Goal: Transaction & Acquisition: Purchase product/service

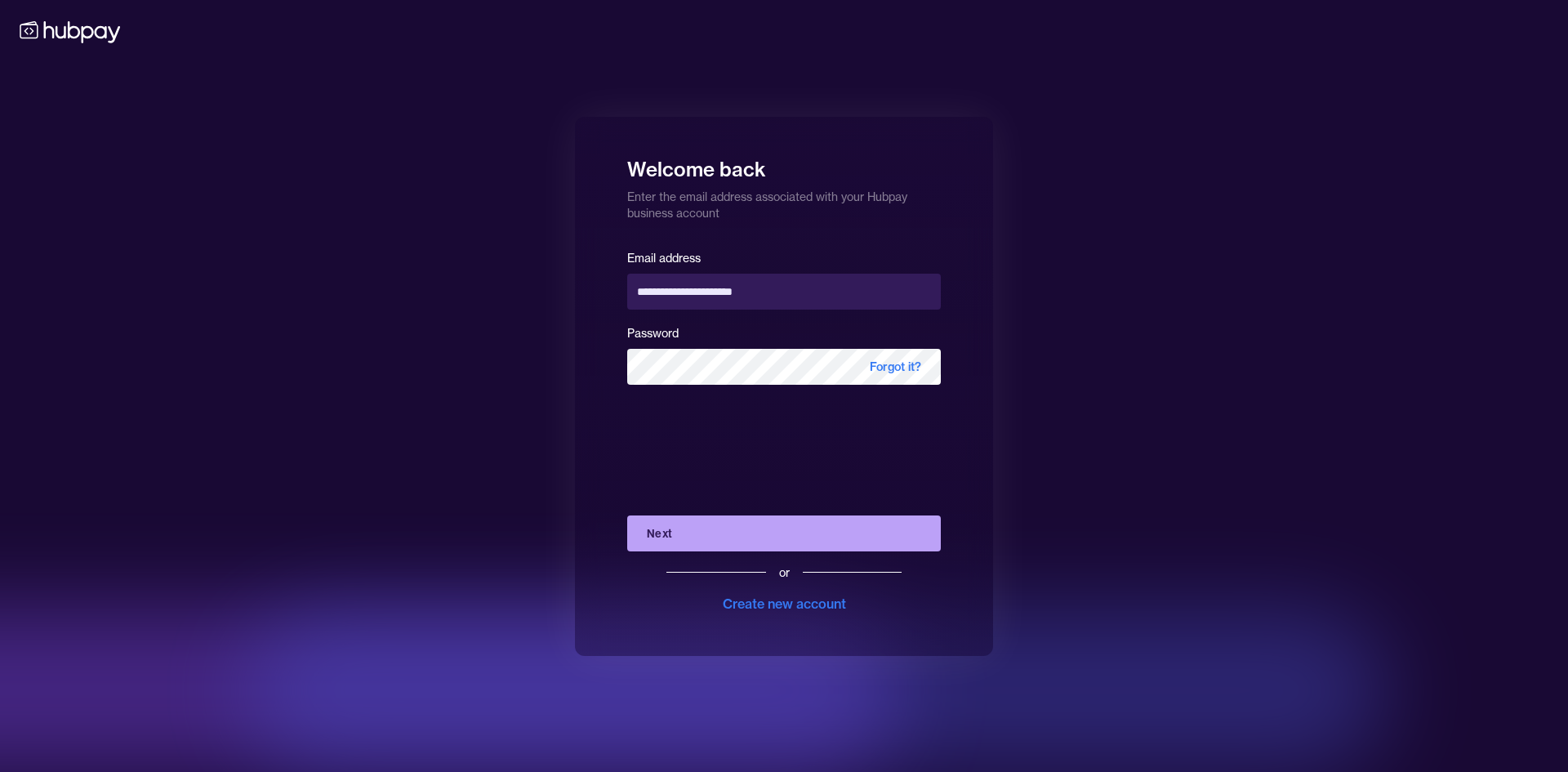
click at [715, 541] on button "Next" at bounding box center [784, 533] width 314 height 36
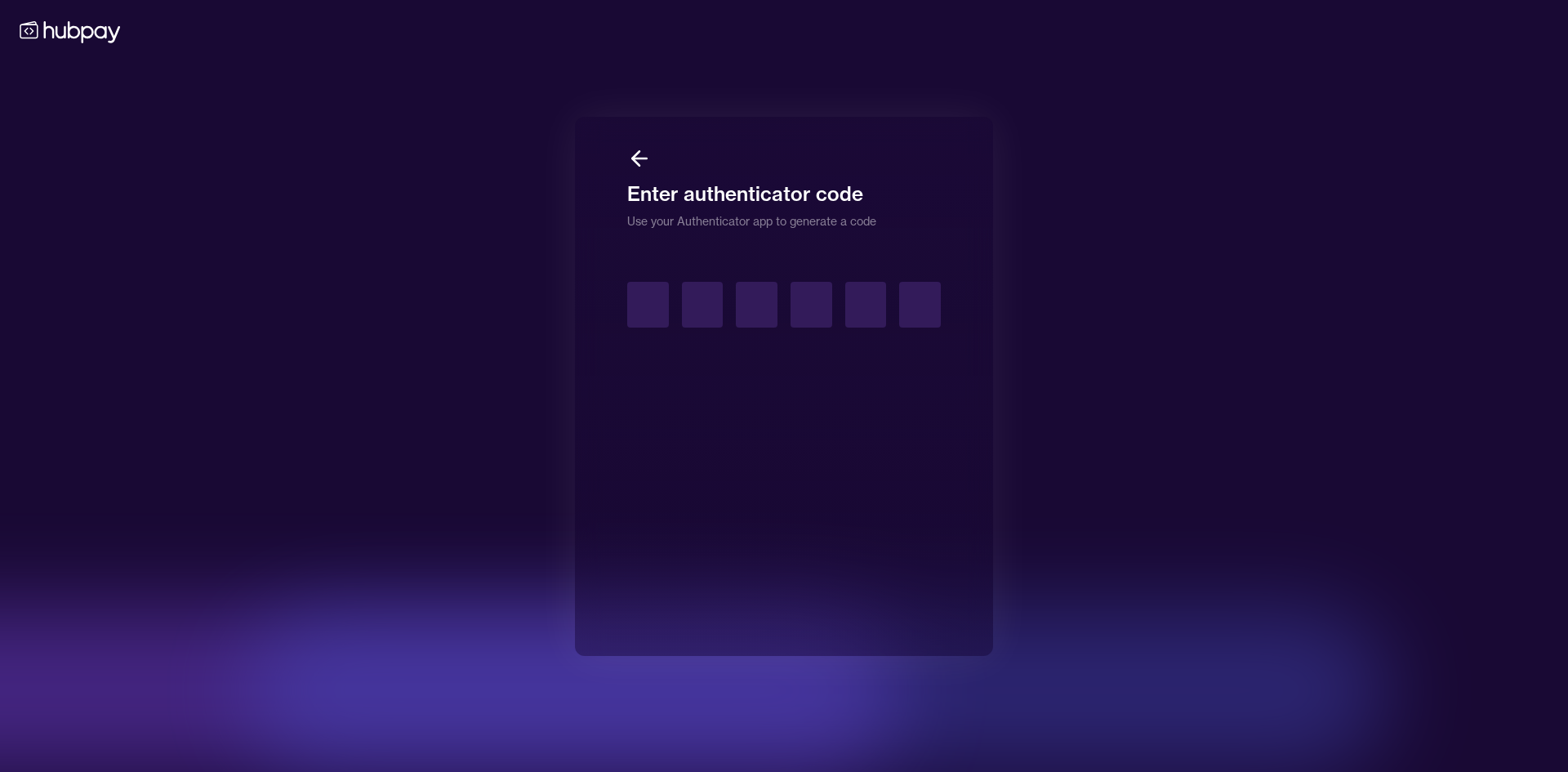
type input "*"
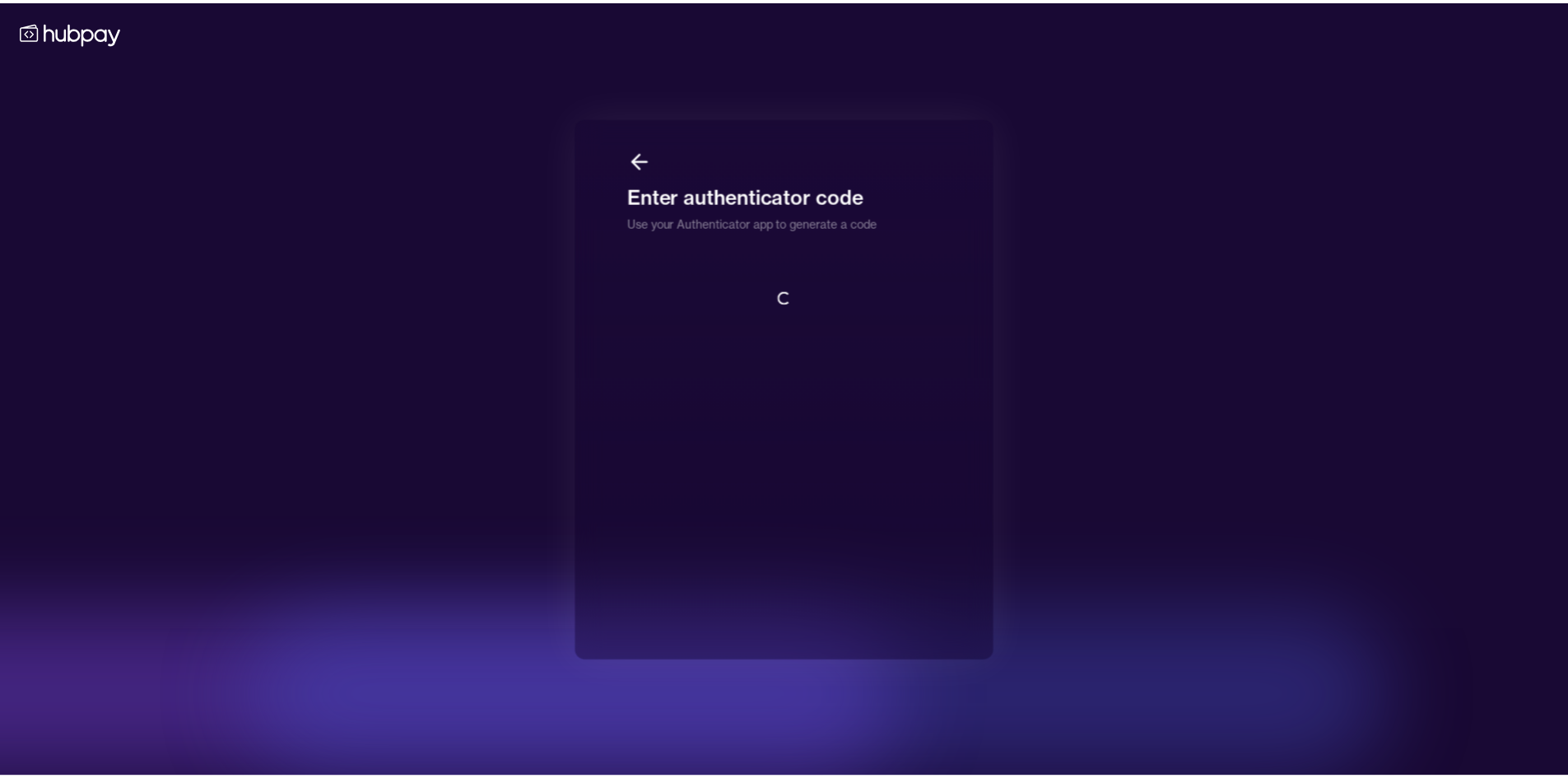
scroll to position [2, 0]
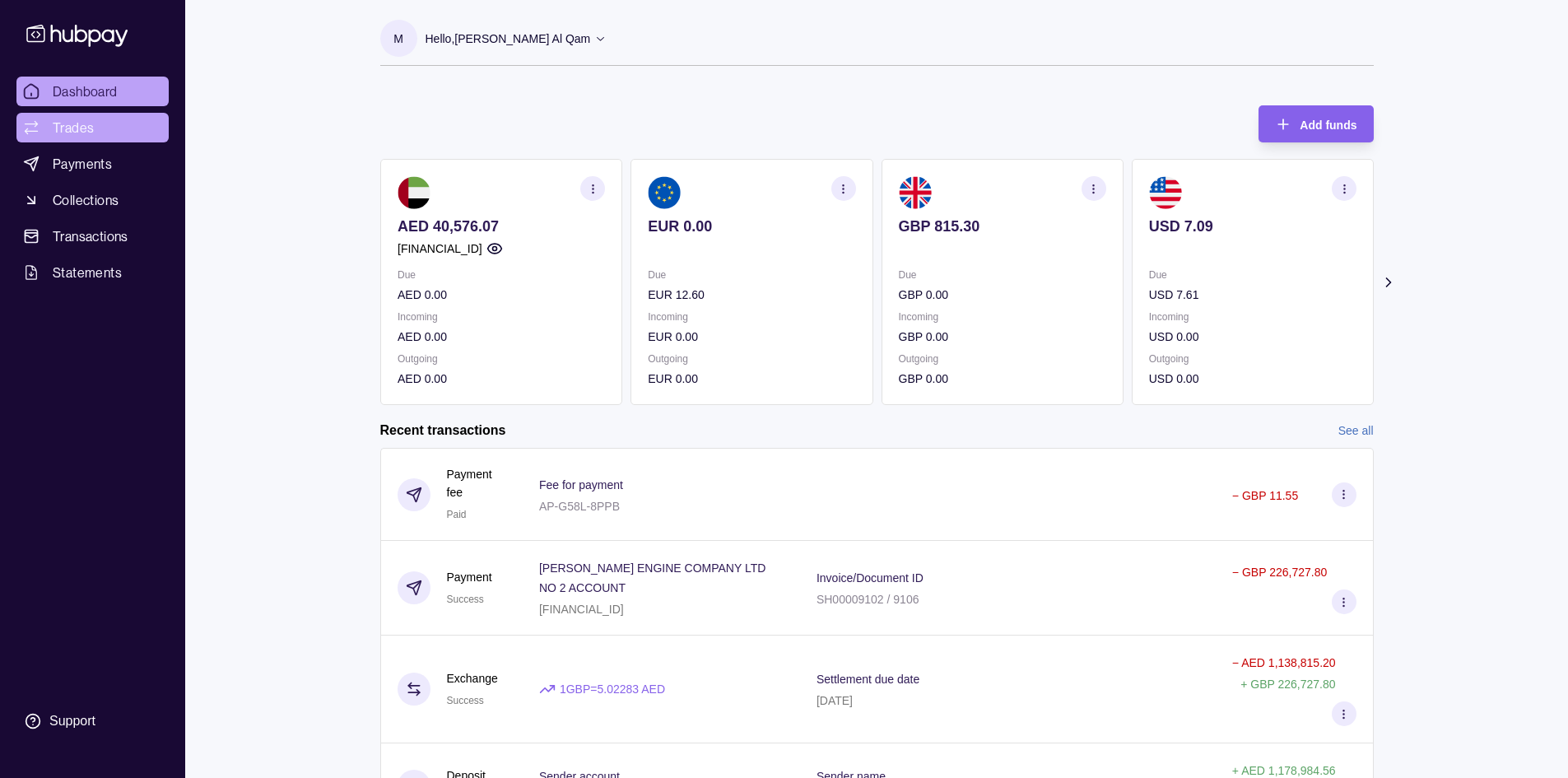
click at [58, 117] on link "Trades" at bounding box center [92, 128] width 152 height 29
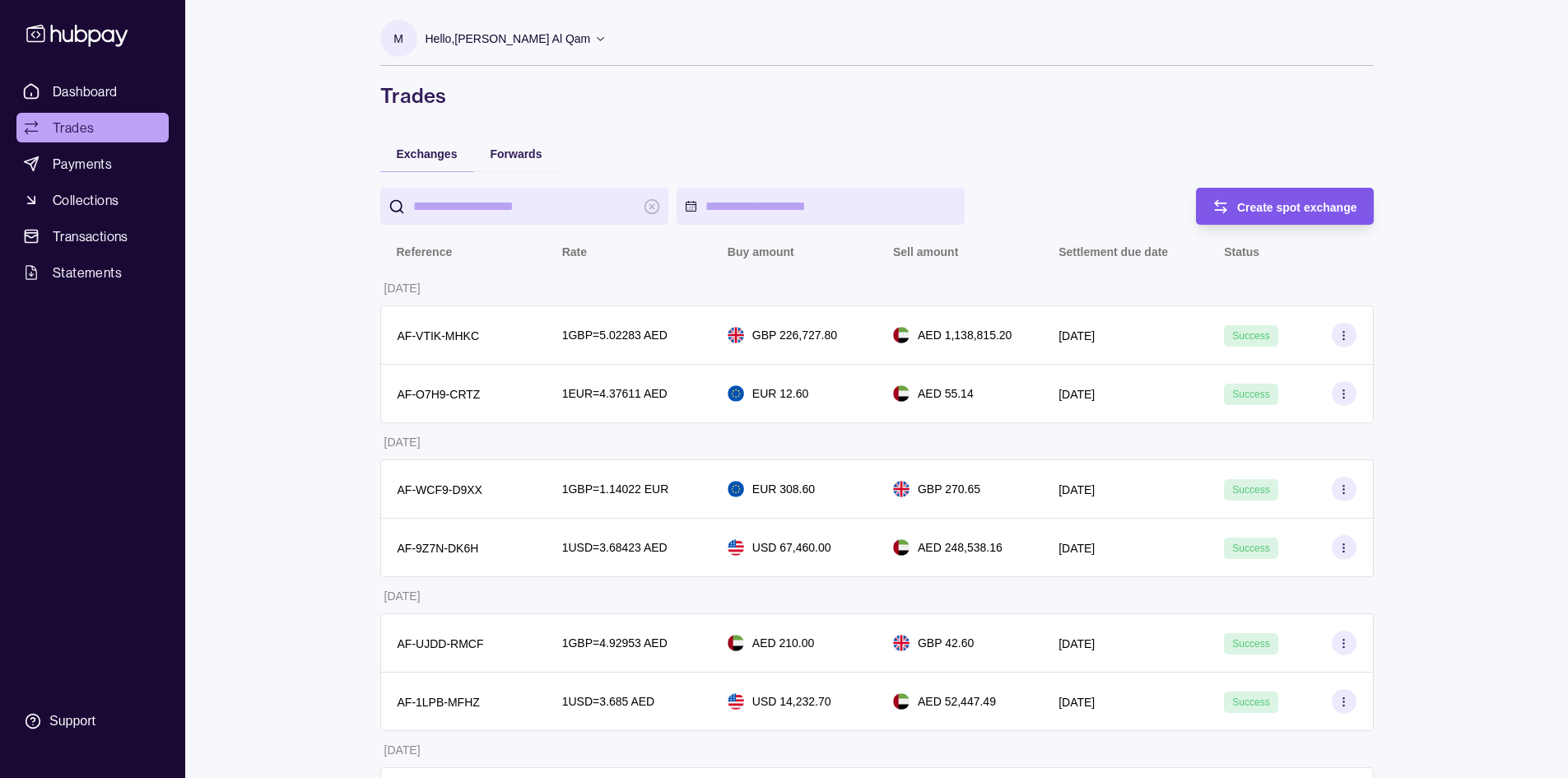
click at [1252, 196] on div "Create spot exchange" at bounding box center [1297, 206] width 120 height 20
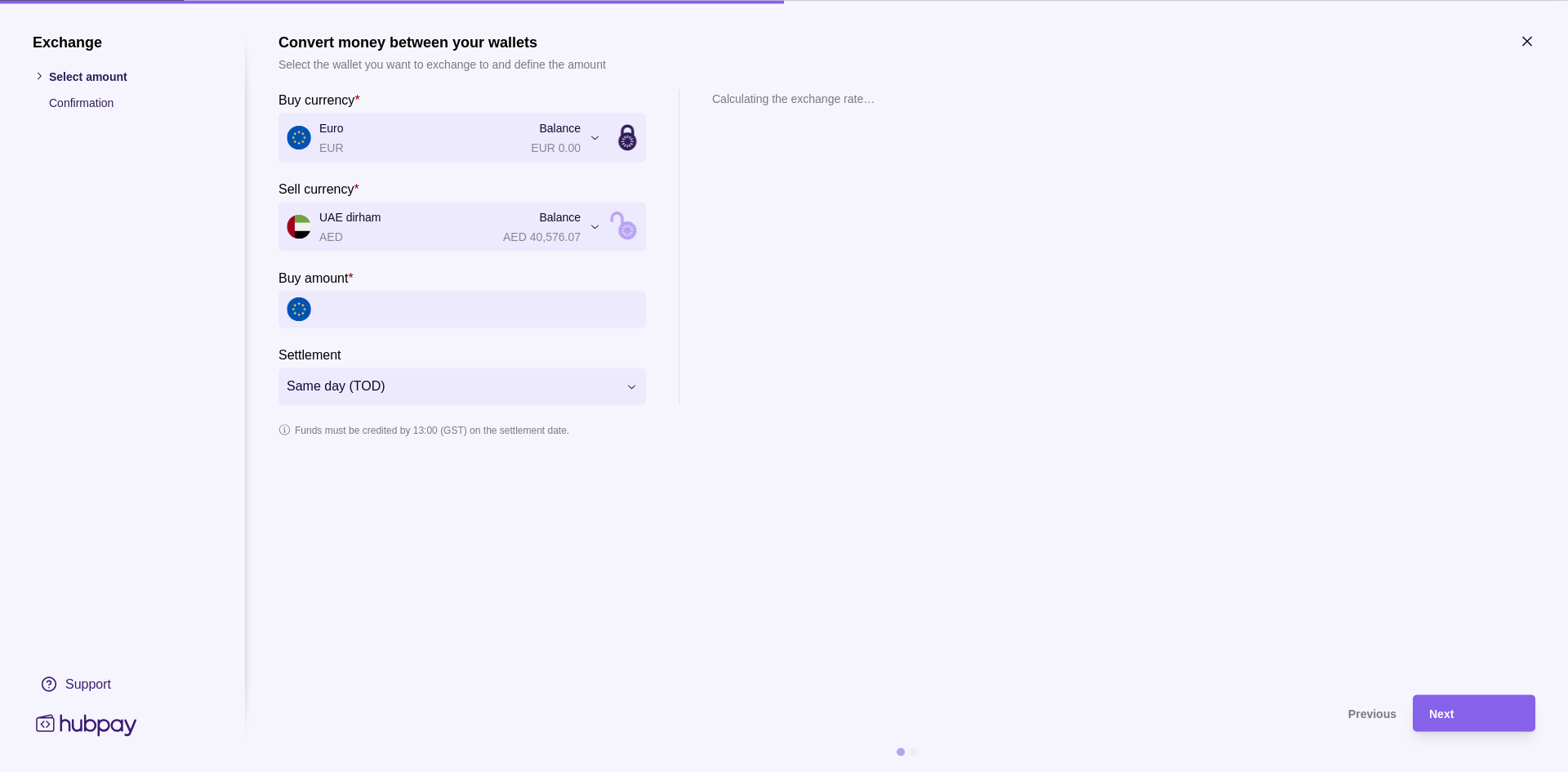
click at [431, 313] on input "Buy amount *" at bounding box center [479, 309] width 319 height 37
type input "********"
click at [1465, 719] on div "Next" at bounding box center [1474, 713] width 90 height 19
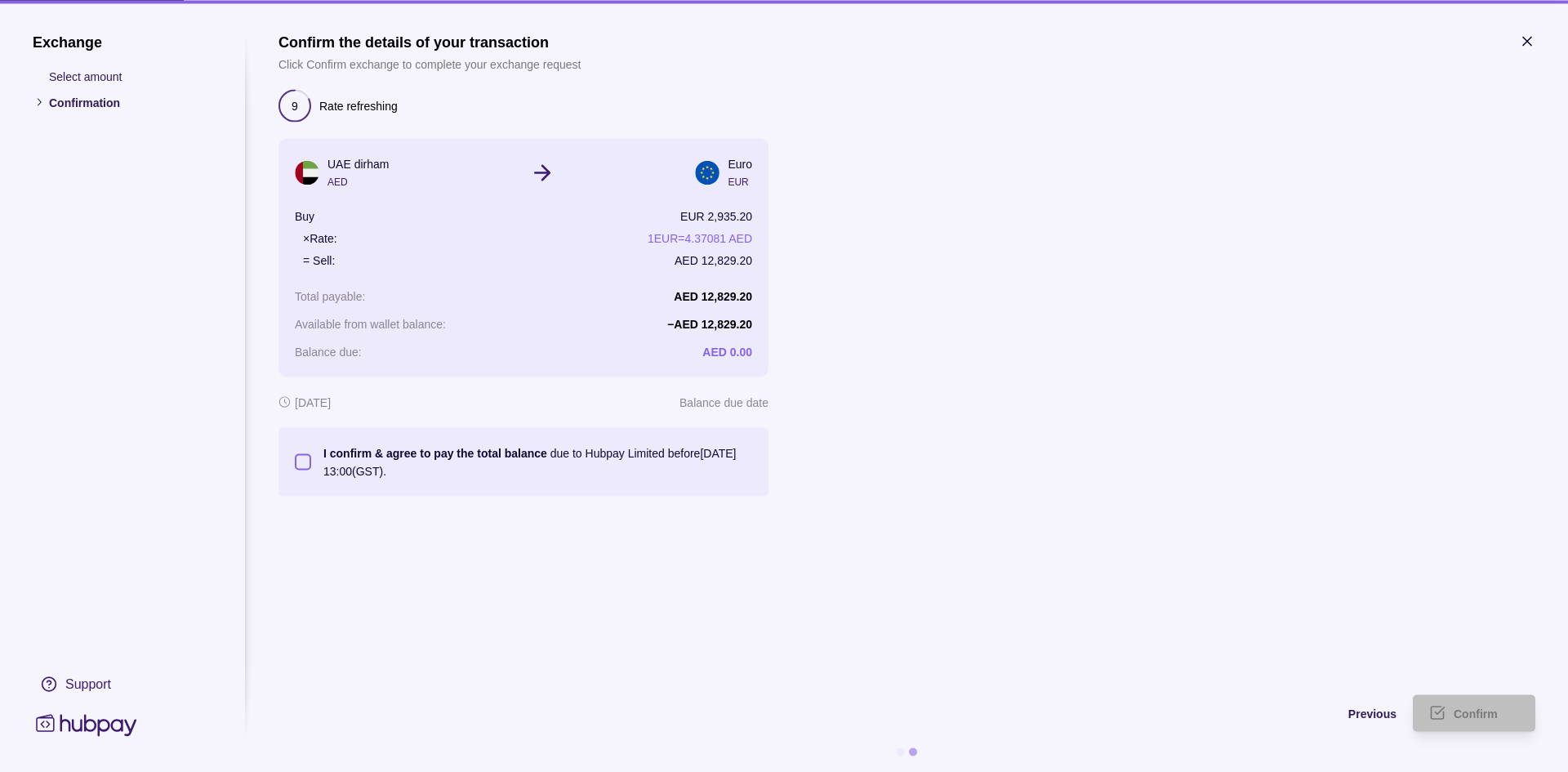
click at [308, 466] on button "I confirm & agree to pay the total balance due to Hubpay Limited before [DATE] …" at bounding box center [302, 461] width 17 height 17
click at [1504, 711] on div "Confirm" at bounding box center [1486, 713] width 65 height 19
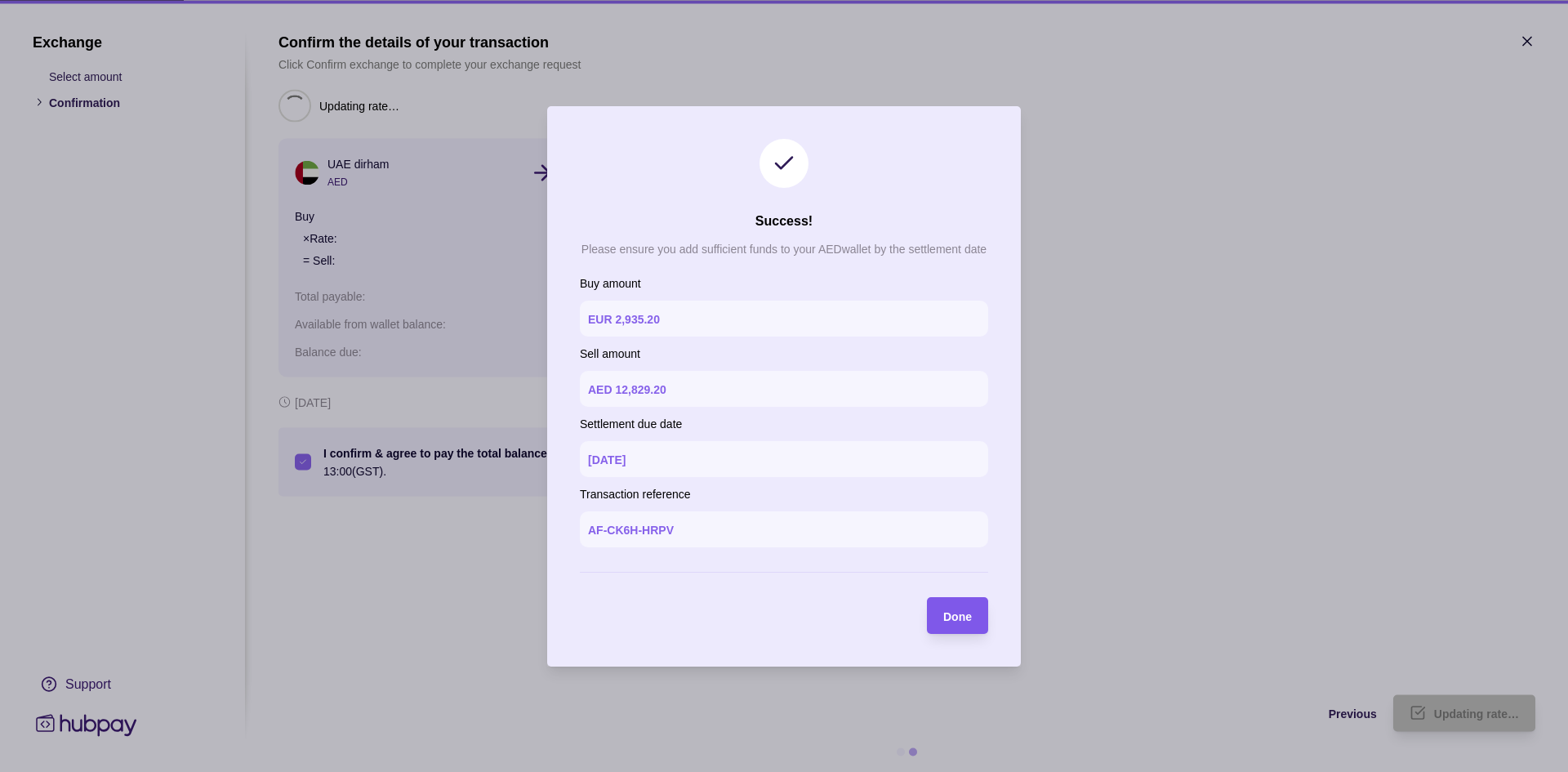
click at [941, 611] on div "Done" at bounding box center [945, 615] width 53 height 37
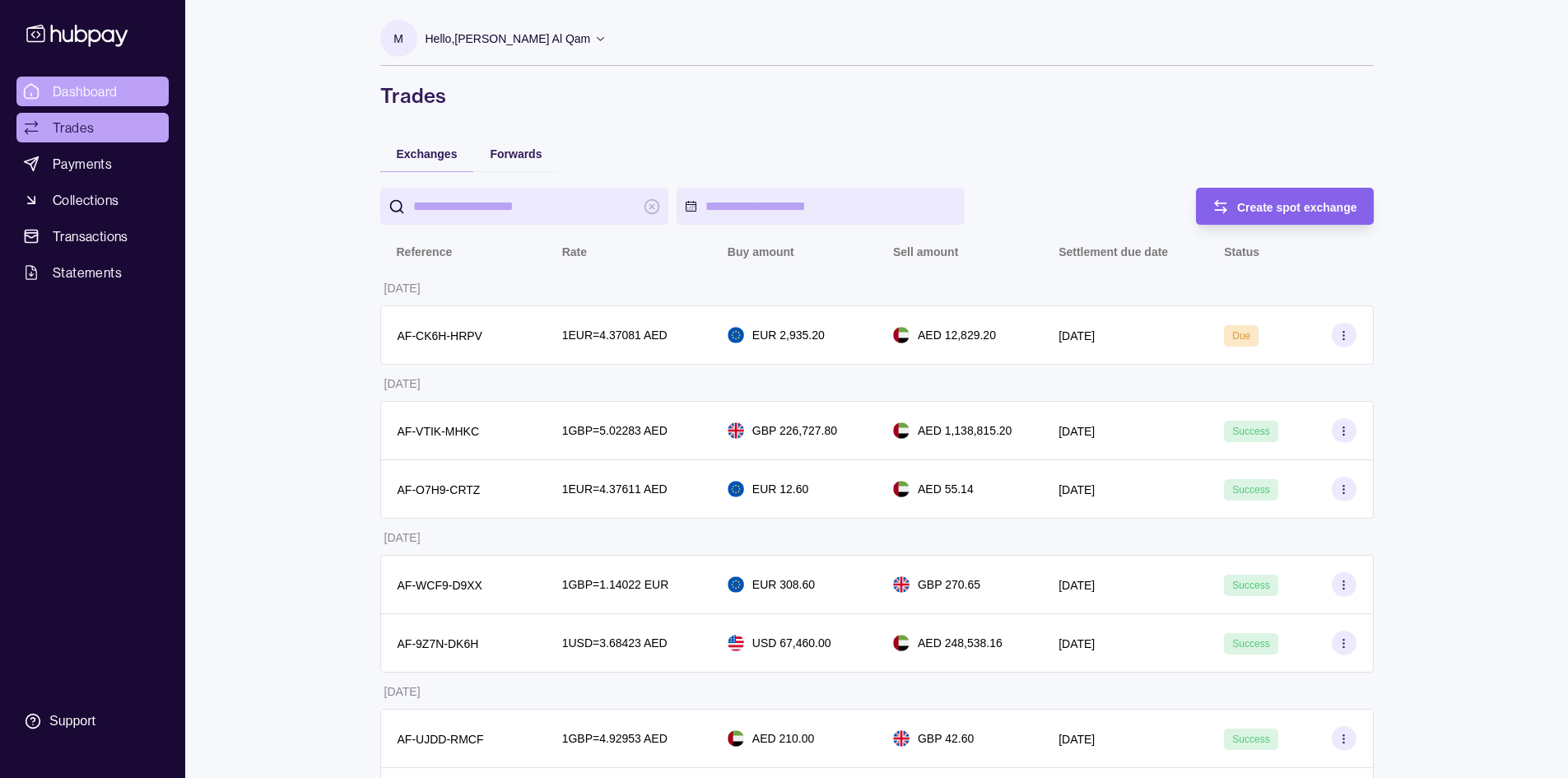
click at [119, 85] on link "Dashboard" at bounding box center [92, 91] width 152 height 29
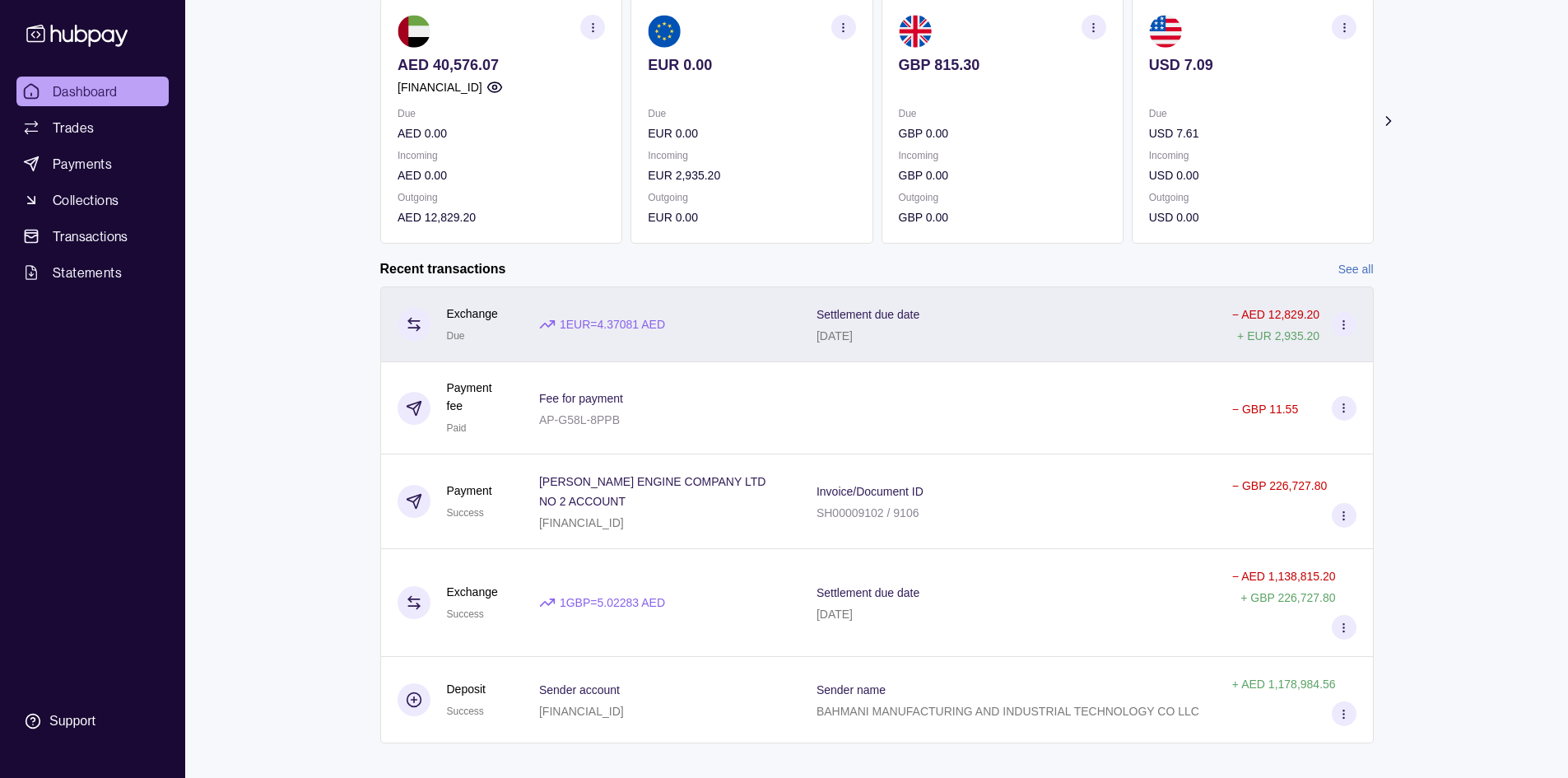
scroll to position [165, 0]
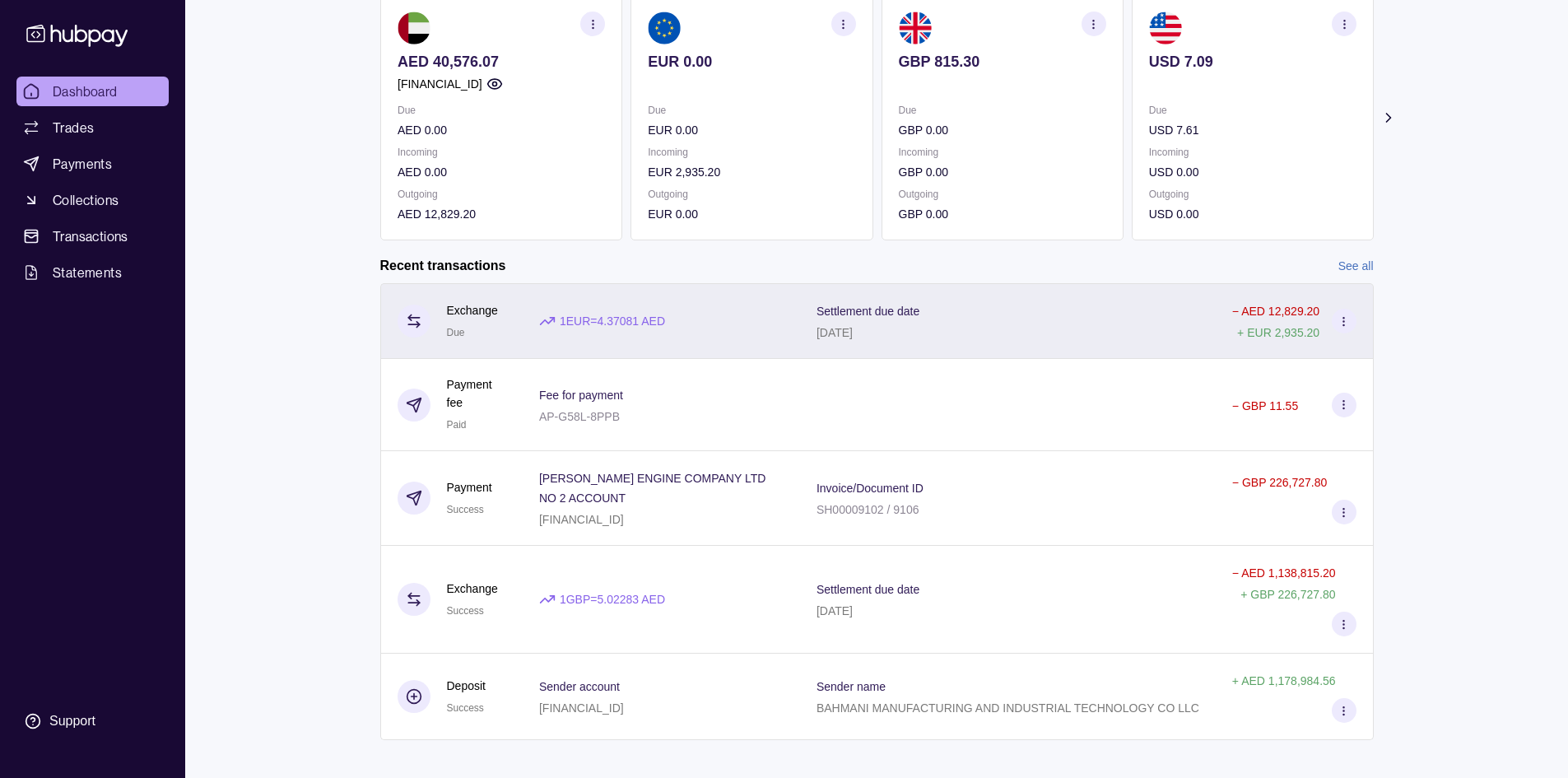
click at [1081, 320] on div "Settlement due date [DATE]" at bounding box center [1008, 321] width 383 height 41
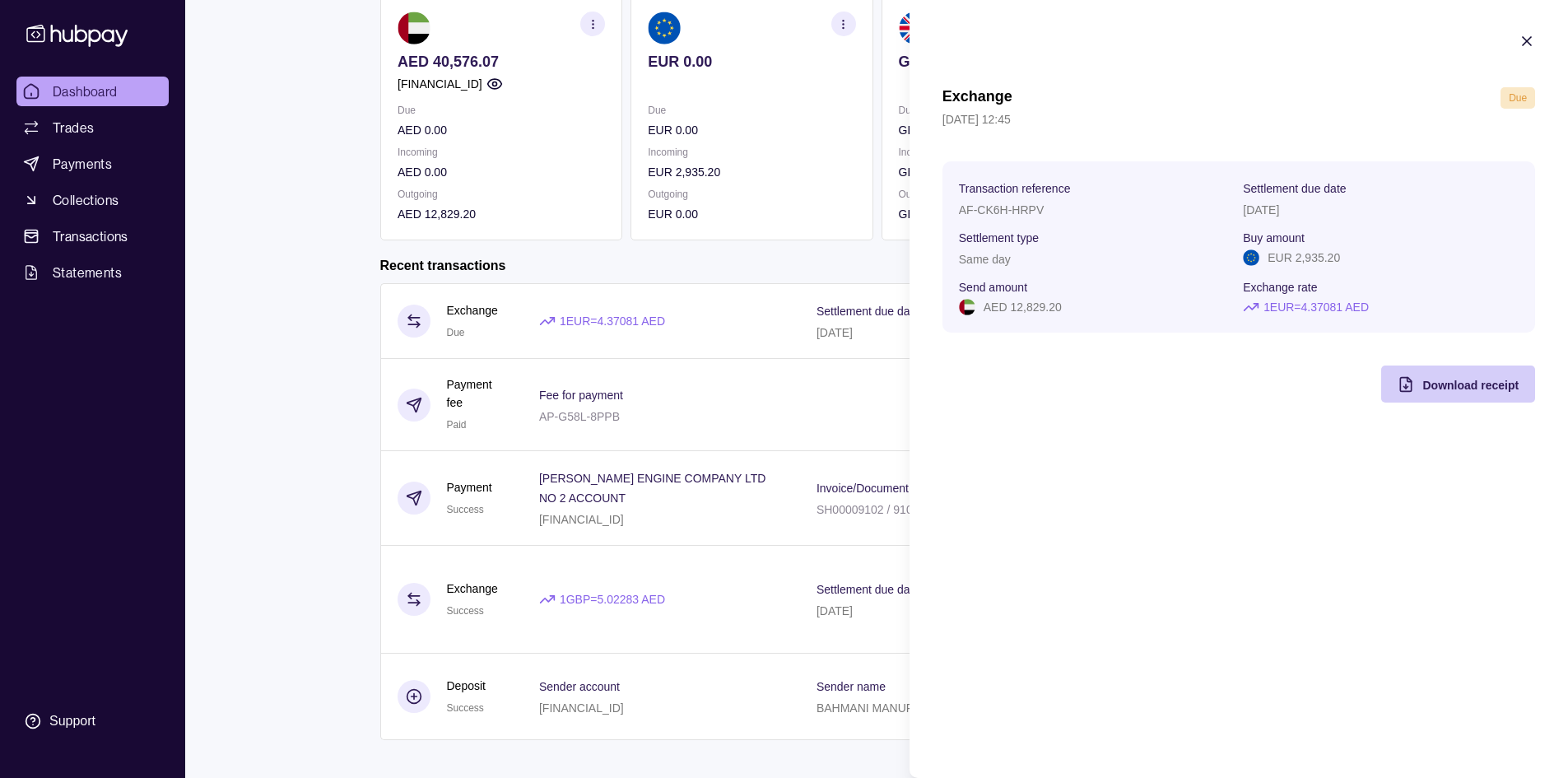
click at [1471, 395] on div "Download receipt" at bounding box center [1445, 384] width 145 height 37
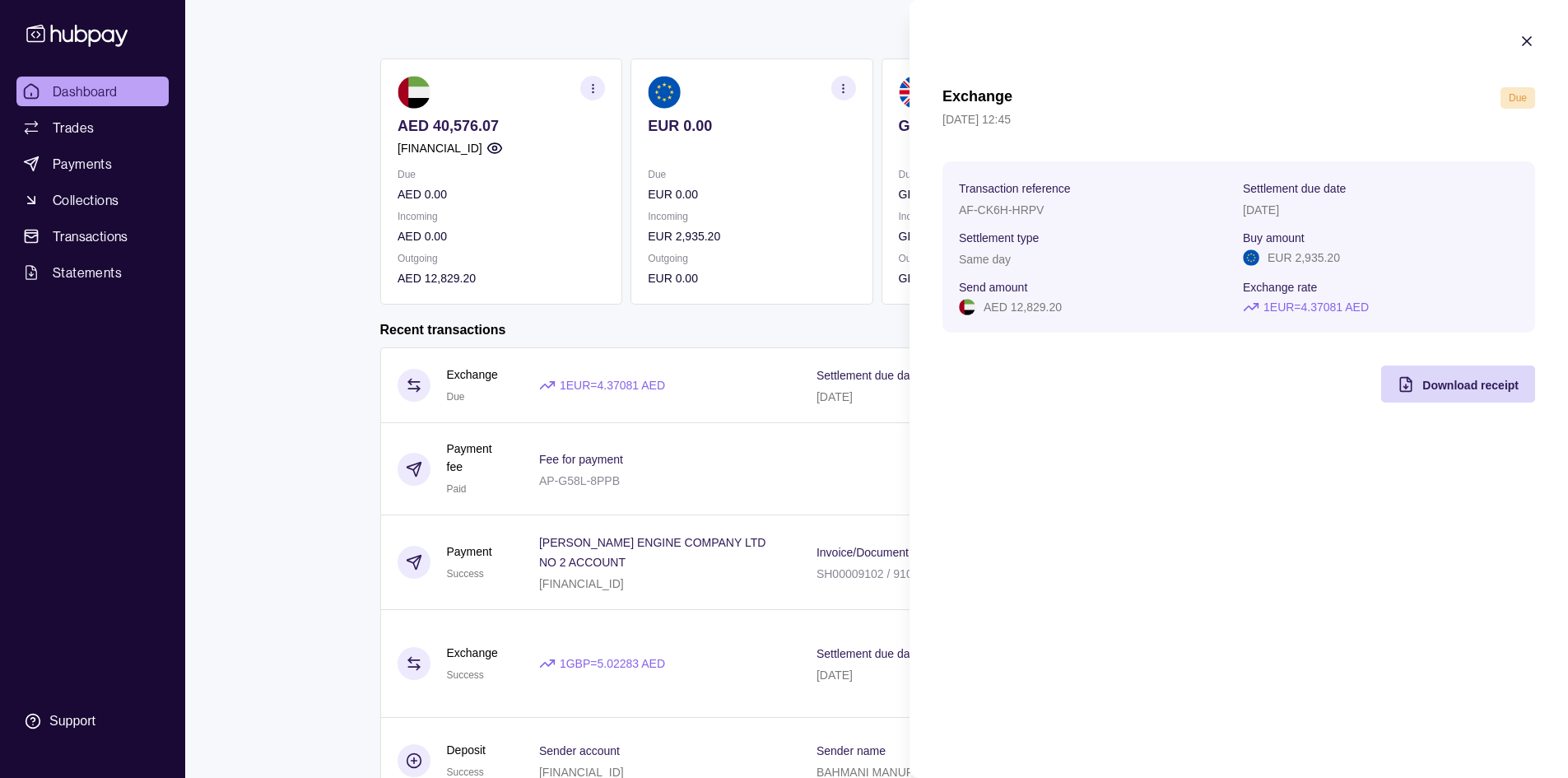
scroll to position [0, 0]
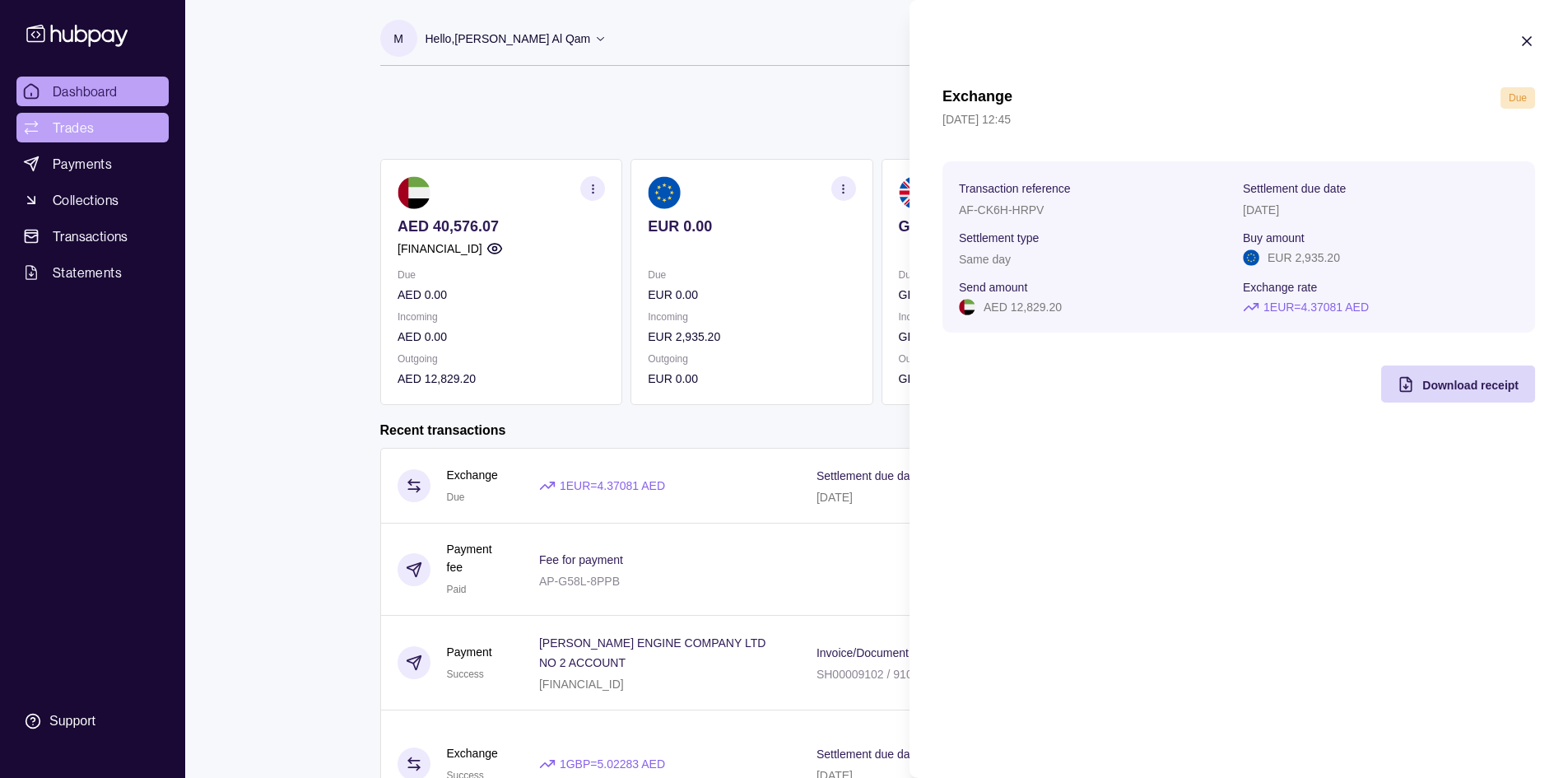
click at [56, 131] on html "Dashboard Trades Payments Collections Transactions Statements Support M Hello, …" at bounding box center [784, 478] width 1568 height 957
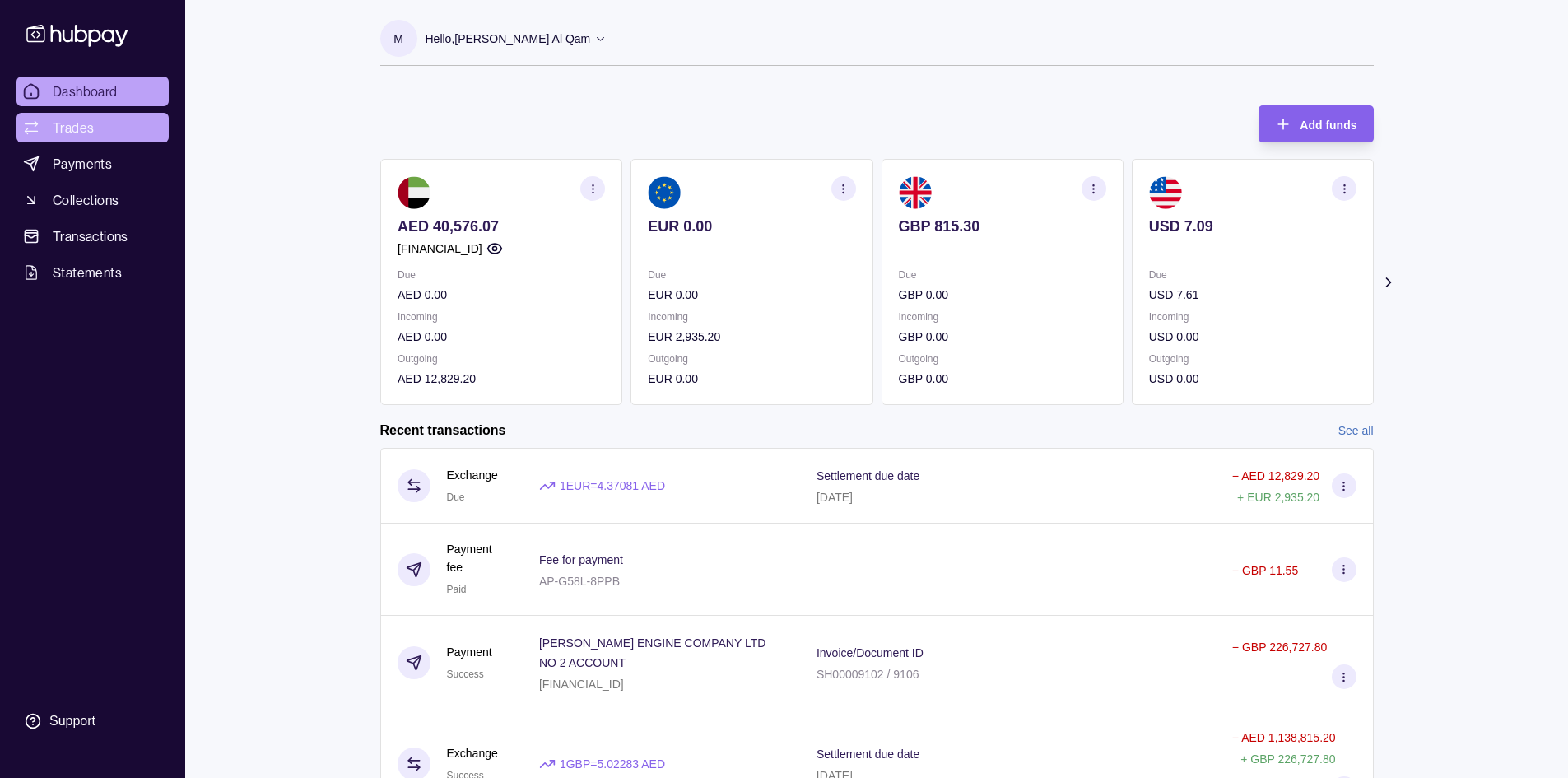
click at [104, 138] on link "Trades" at bounding box center [92, 128] width 152 height 29
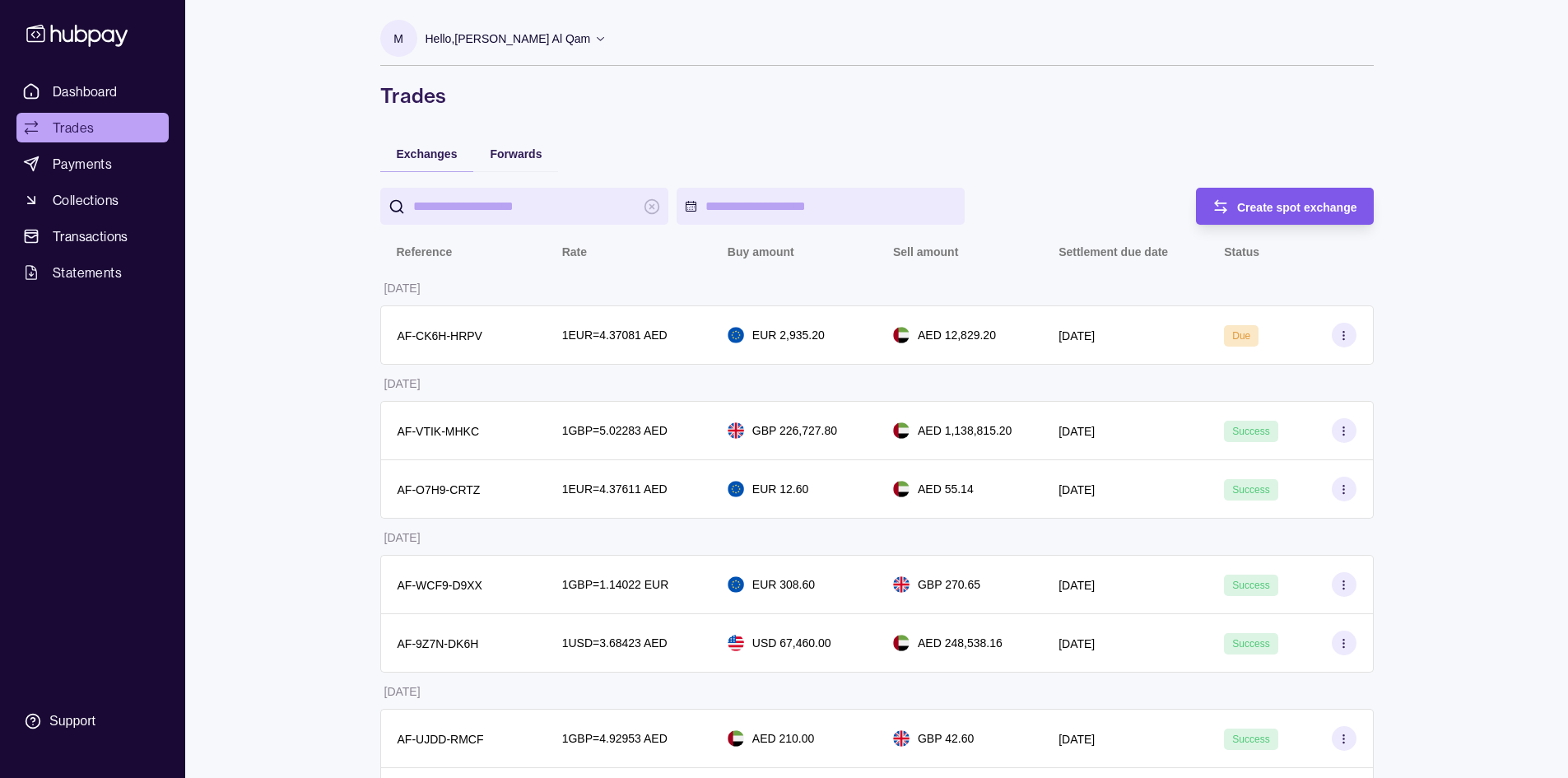
click at [1318, 199] on div "Create spot exchange" at bounding box center [1297, 206] width 120 height 20
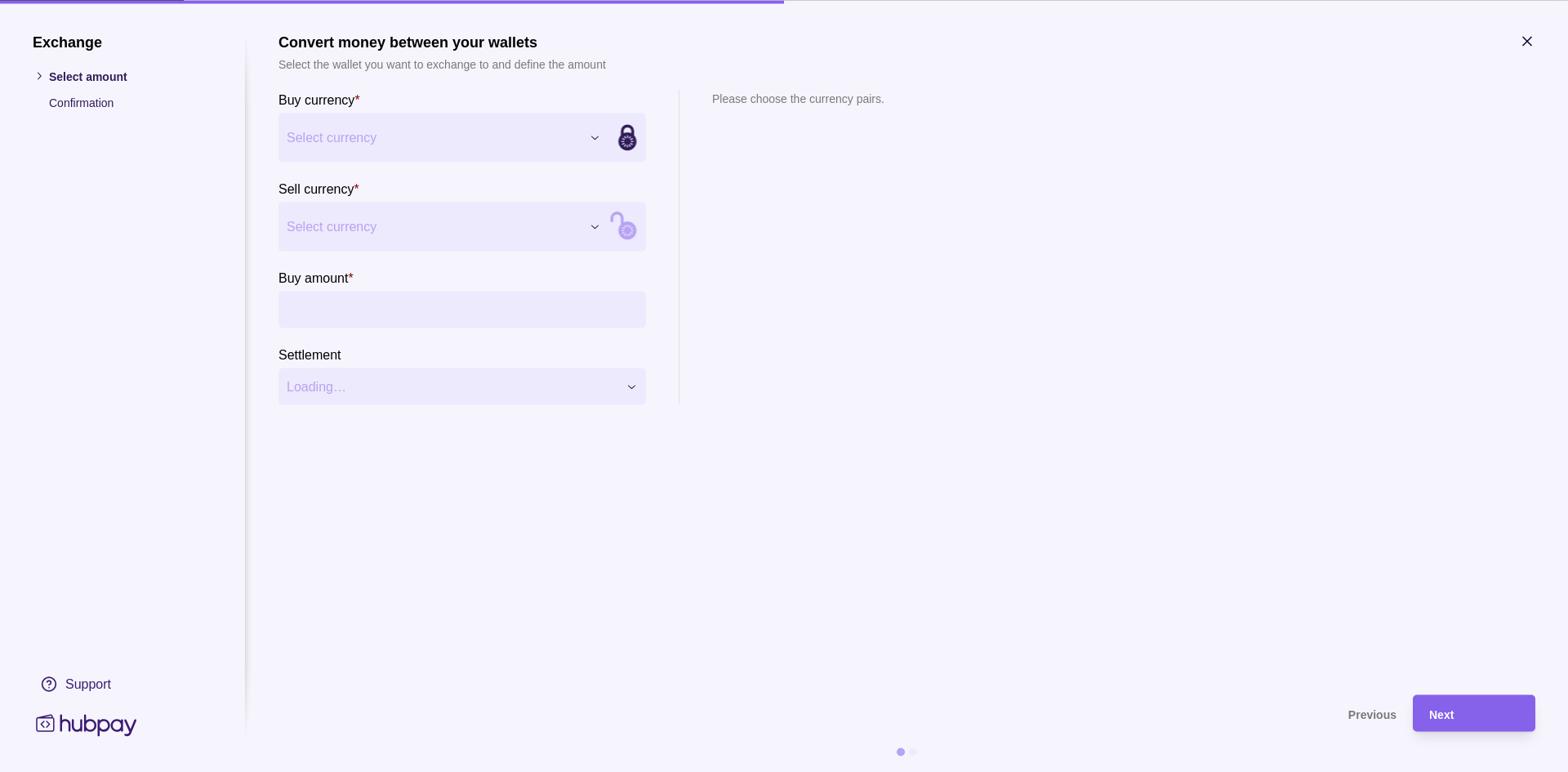
click at [460, 163] on section "Buy currency * Select currency *** *** *** *** Sell currency * Select currency …" at bounding box center [462, 246] width 368 height 315
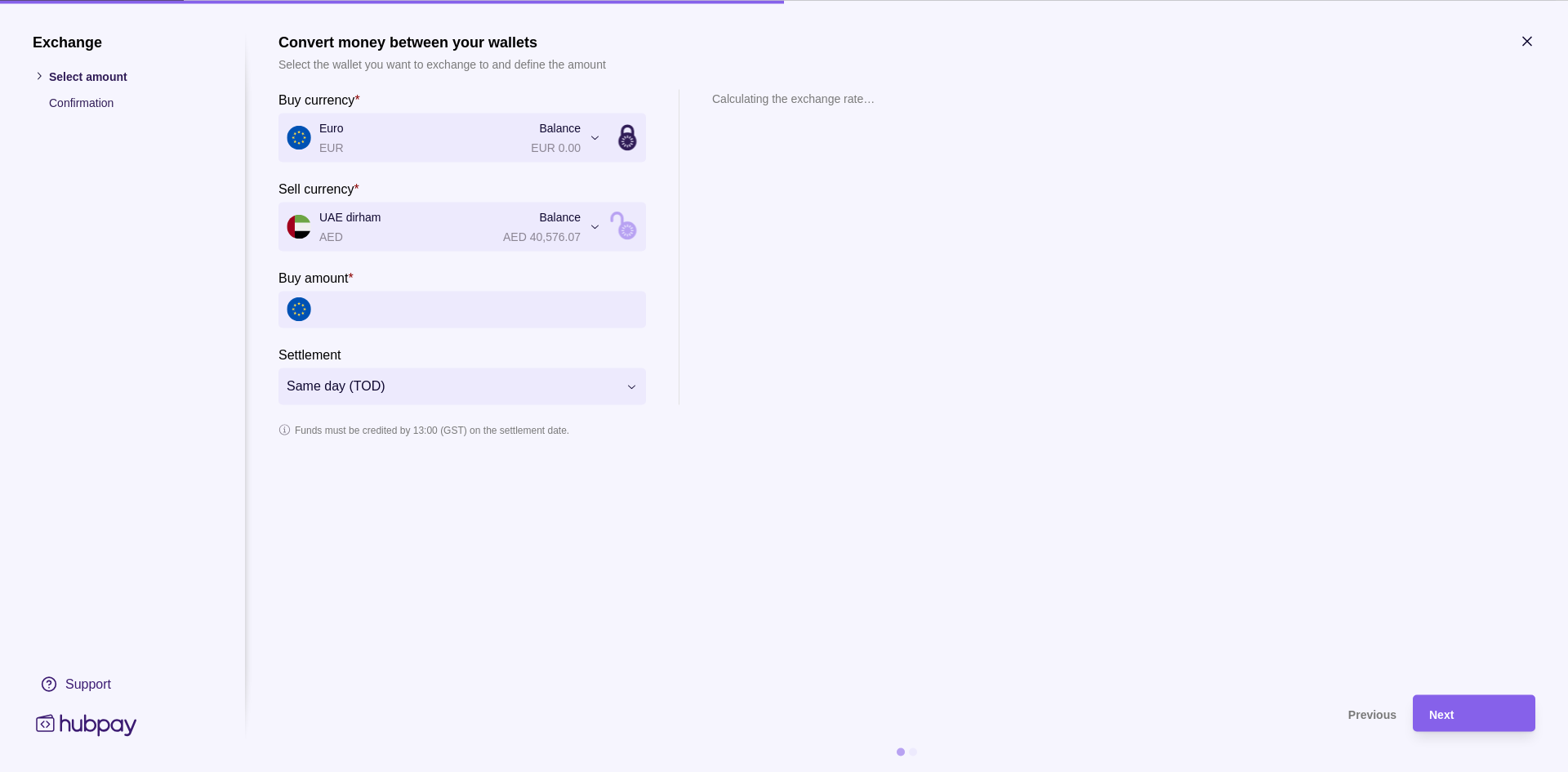
click at [412, 319] on input "Buy amount *" at bounding box center [479, 309] width 319 height 37
type input "*****"
click at [1435, 709] on span "Next" at bounding box center [1441, 713] width 24 height 13
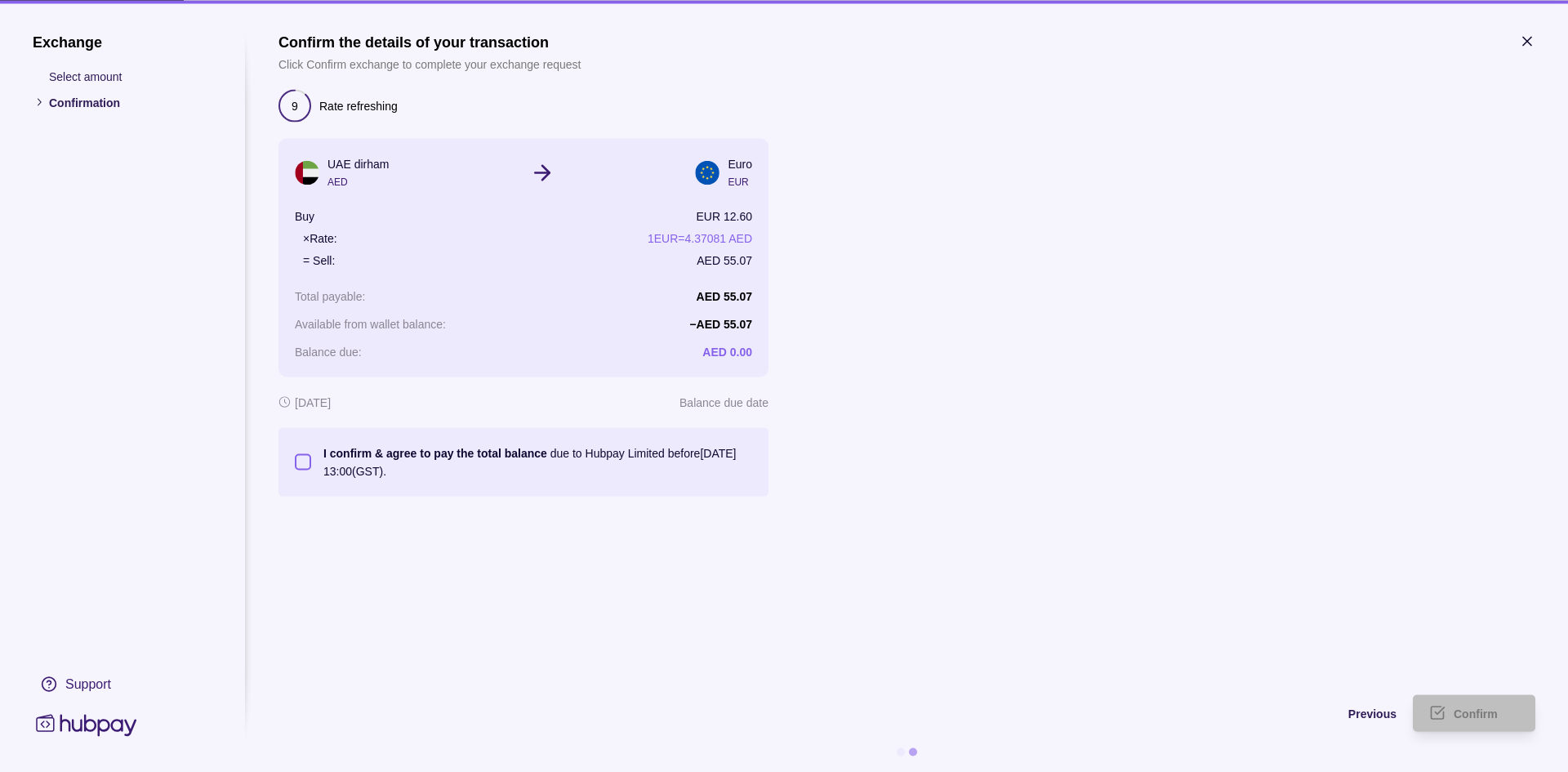
click at [292, 458] on section "I confirm & agree to pay the total balance due to Hubpay Limited before [DATE] …" at bounding box center [524, 461] width 490 height 68
click at [294, 458] on button "I confirm & agree to pay the total balance due to Hubpay Limited before [DATE] …" at bounding box center [302, 461] width 17 height 17
click at [1503, 704] on div "Confirm" at bounding box center [1486, 713] width 65 height 19
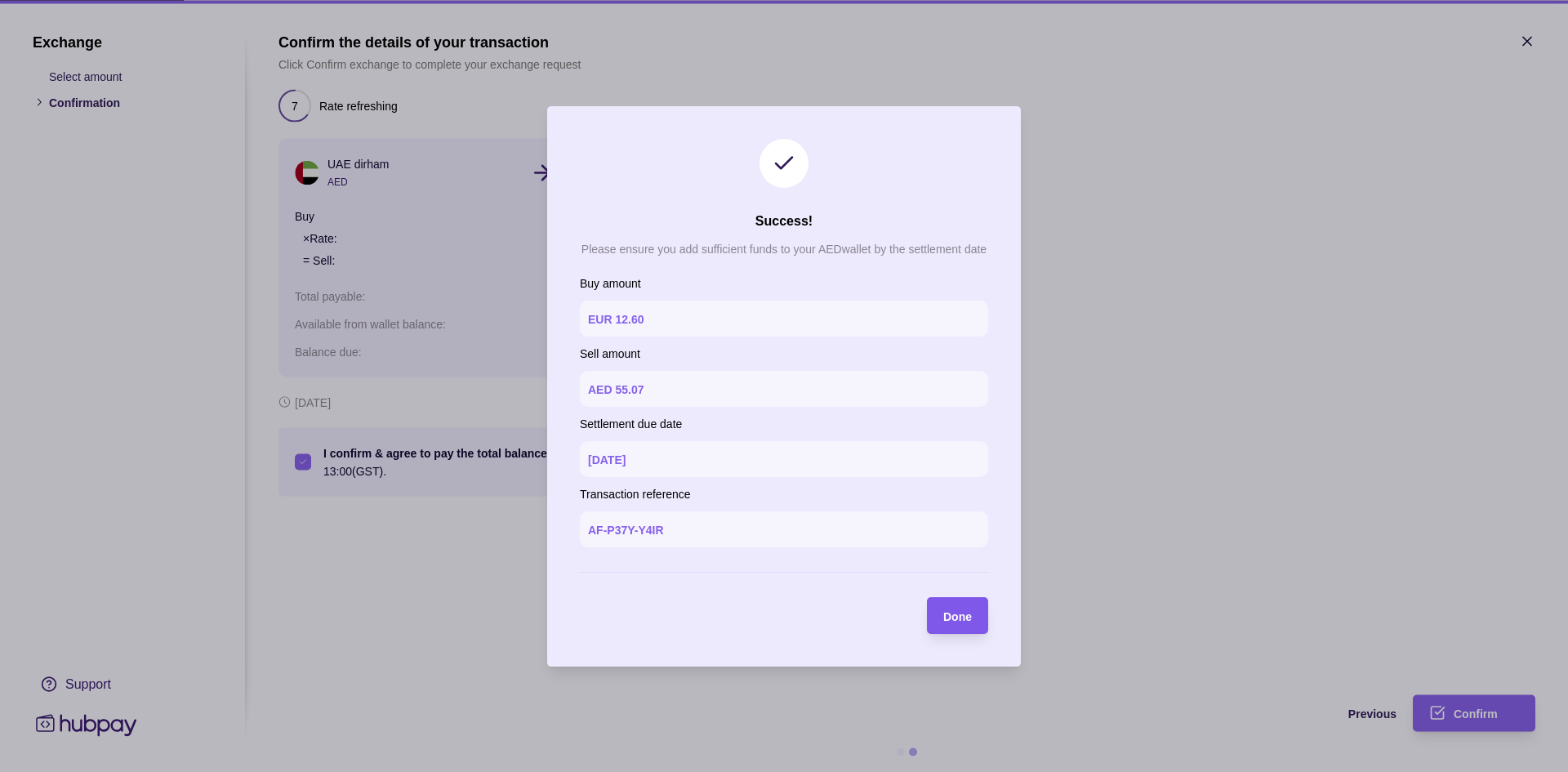
click at [954, 606] on div "Done" at bounding box center [958, 615] width 28 height 19
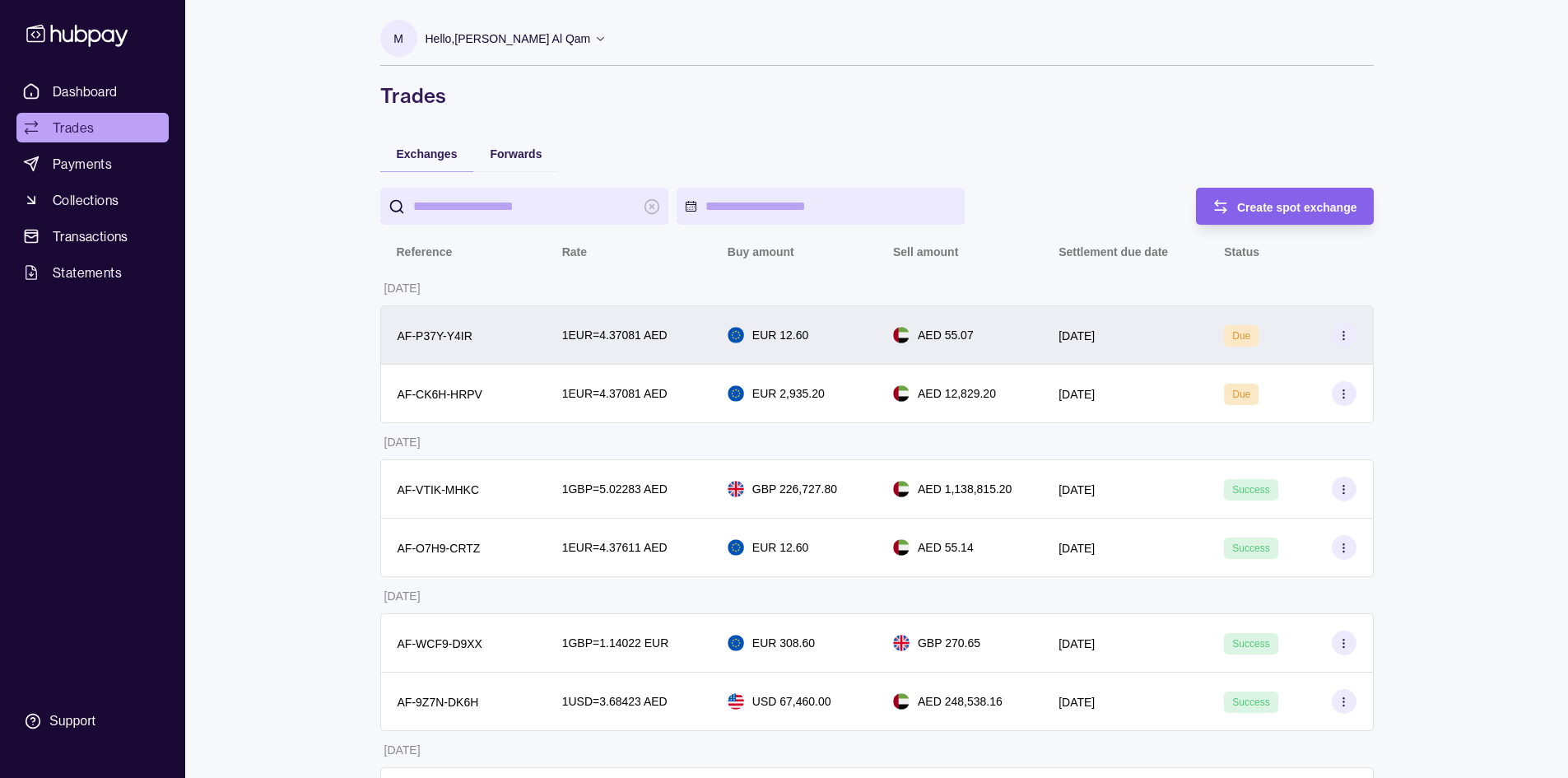
click at [1352, 335] on section at bounding box center [1343, 334] width 25 height 25
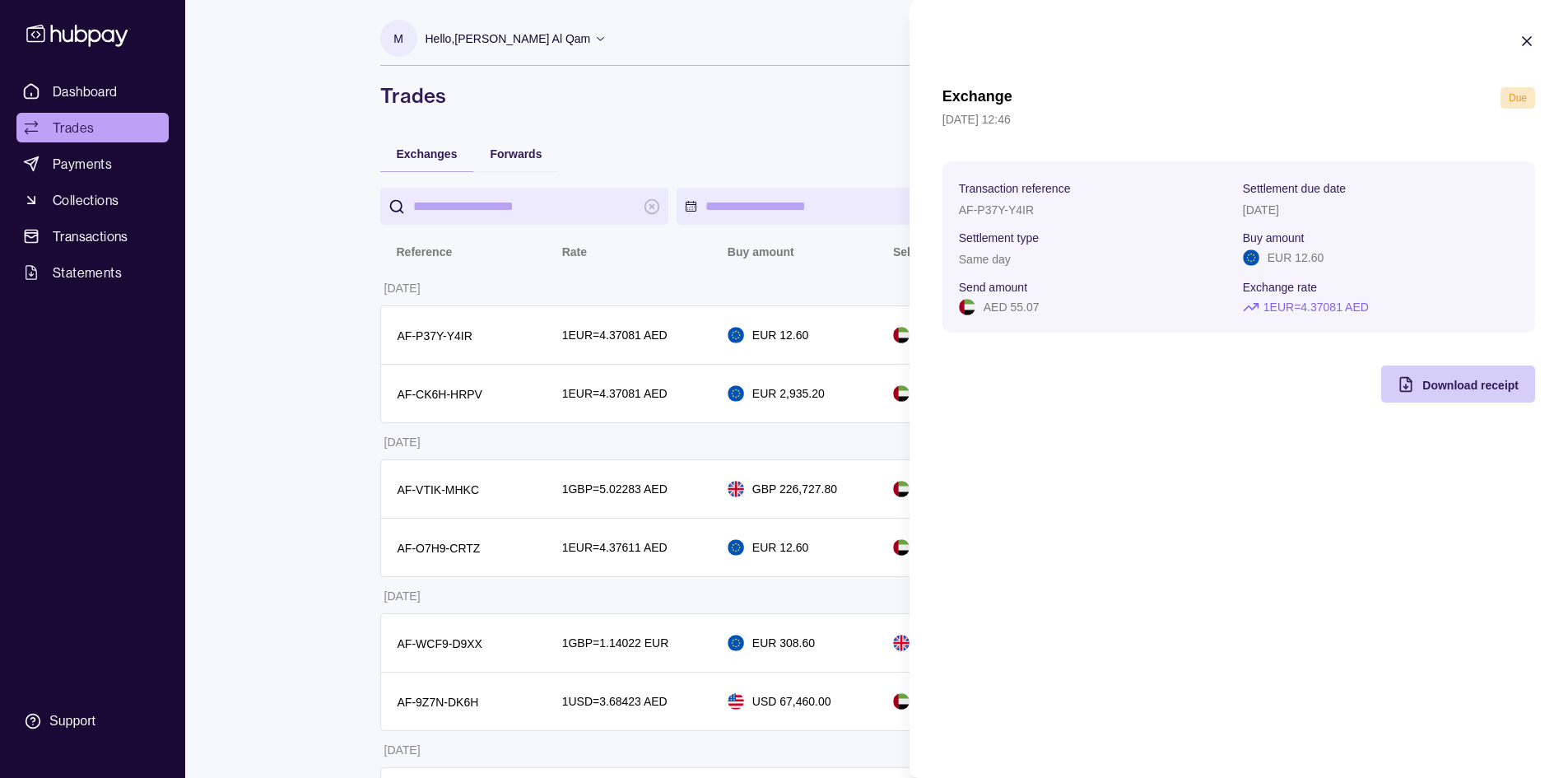
click at [1442, 397] on div "Download receipt" at bounding box center [1445, 384] width 145 height 37
